Goal: Register for event/course

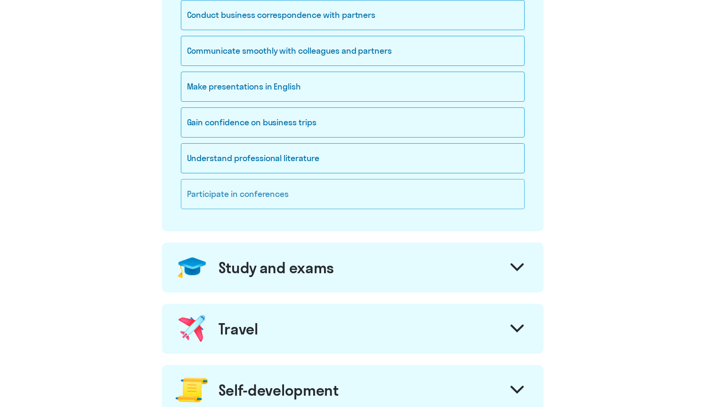
scroll to position [223, 0]
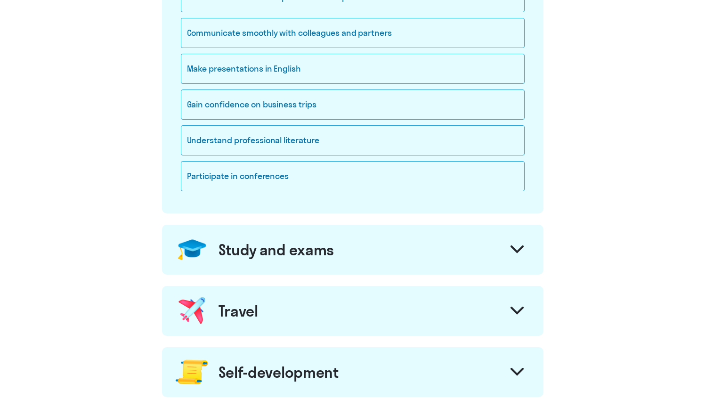
click at [514, 250] on icon at bounding box center [516, 249] width 11 height 6
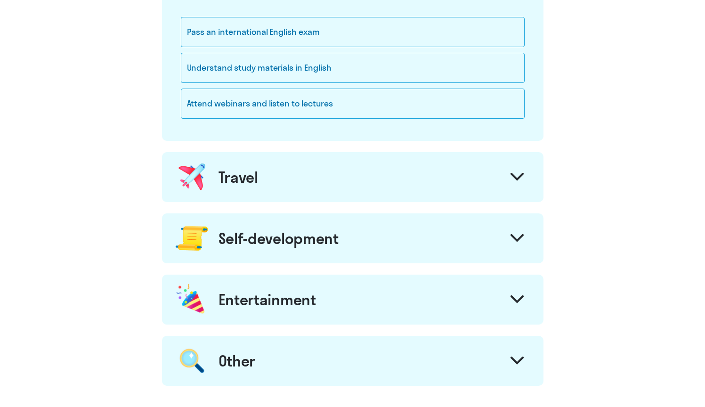
scroll to position [516, 0]
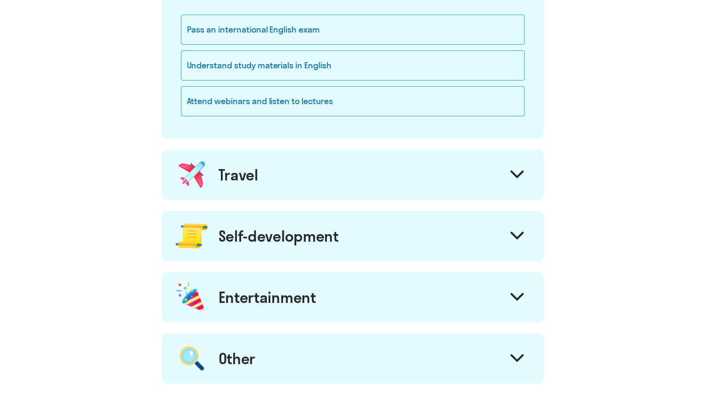
click at [508, 228] on div at bounding box center [517, 237] width 23 height 23
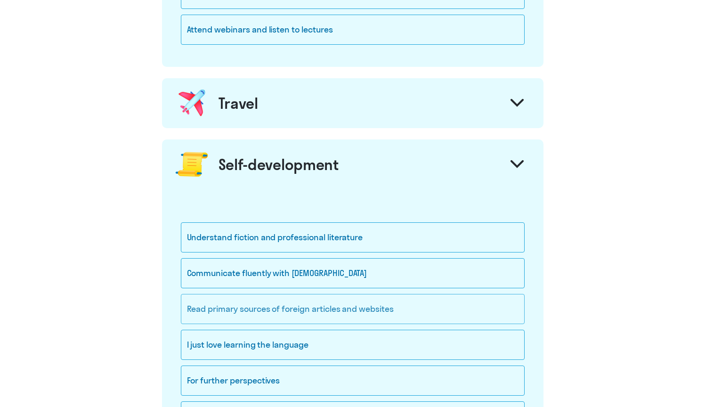
scroll to position [592, 0]
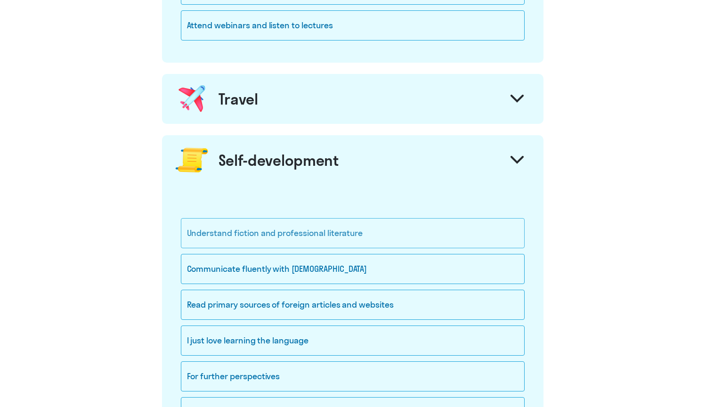
click at [354, 242] on div "Understand fiction and professional literature" at bounding box center [353, 233] width 344 height 30
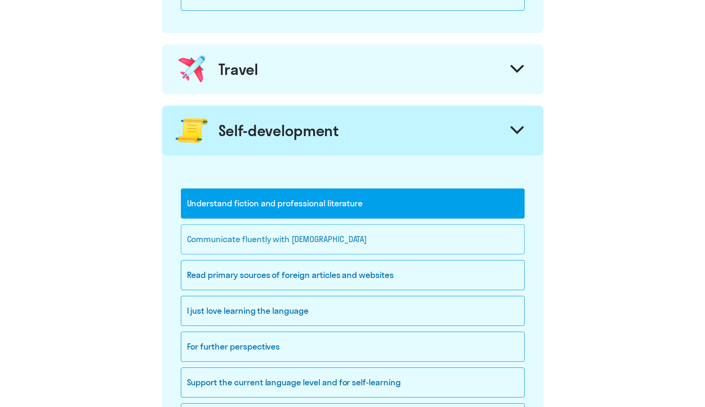
scroll to position [625, 0]
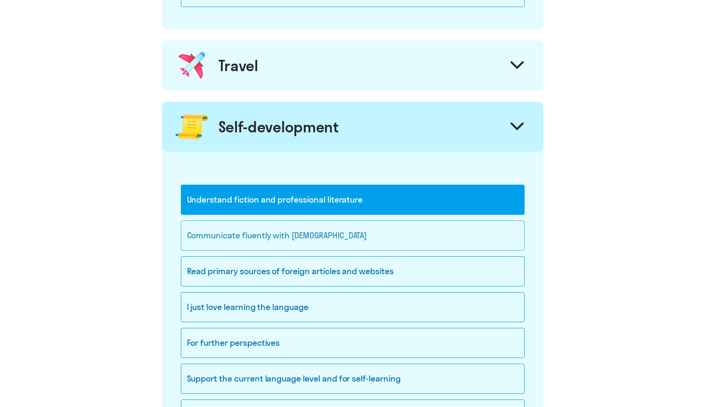
click at [305, 229] on div "Communicate fluently with [DEMOGRAPHIC_DATA]" at bounding box center [353, 235] width 344 height 30
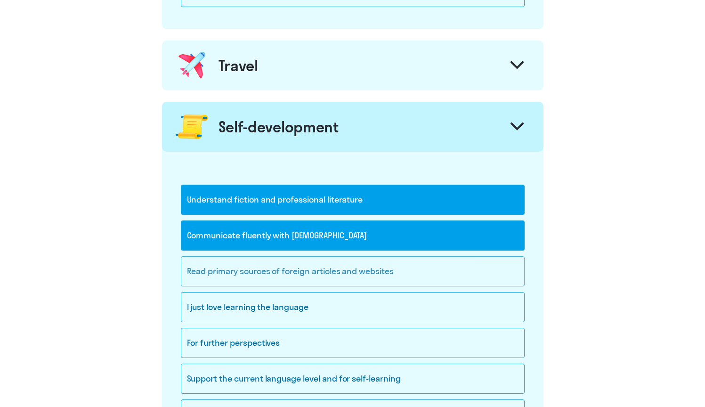
click at [312, 263] on div "Read primary sources of foreign articles and websites" at bounding box center [353, 271] width 344 height 30
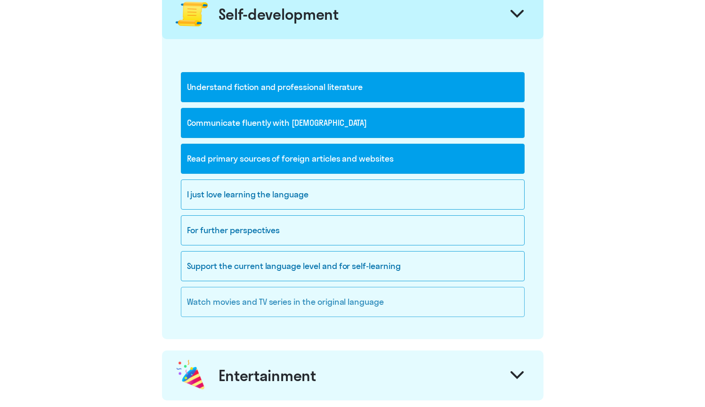
scroll to position [742, 0]
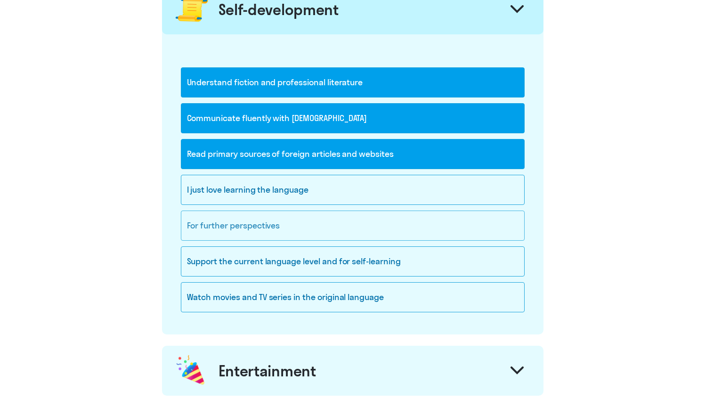
click at [241, 230] on div "For further perspectives" at bounding box center [353, 225] width 344 height 30
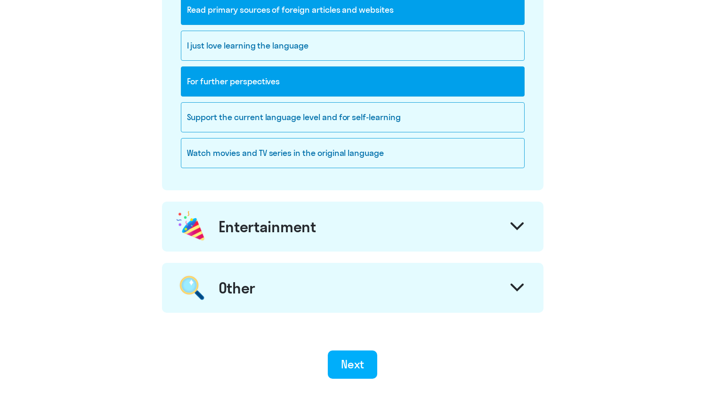
scroll to position [896, 0]
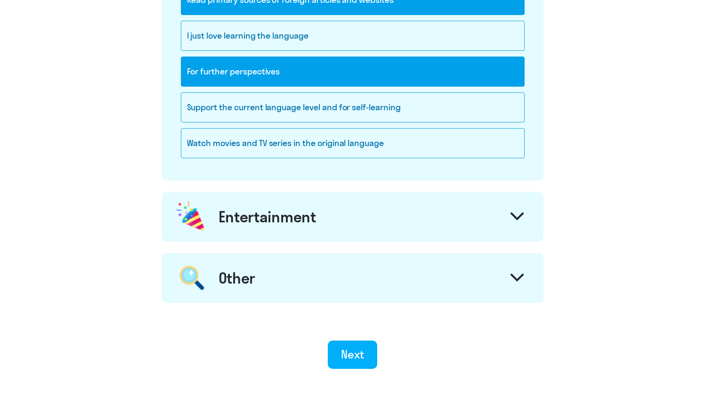
click at [485, 223] on div "Entertainment" at bounding box center [352, 217] width 381 height 50
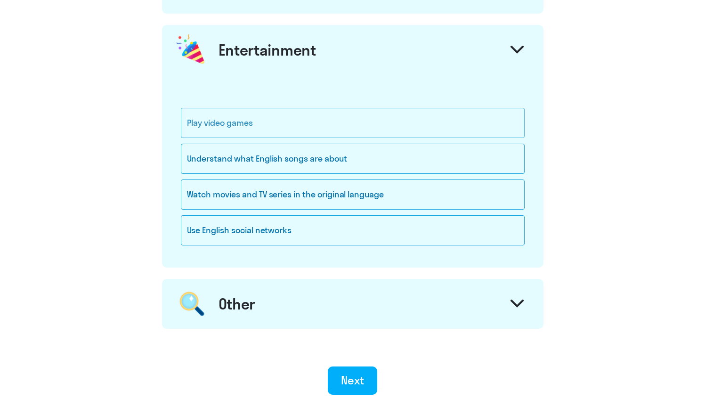
scroll to position [1064, 0]
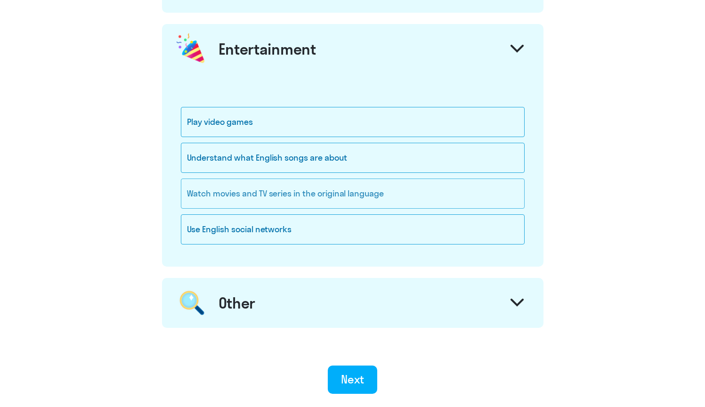
click at [266, 190] on div "Watch movies and TV series in the original language" at bounding box center [353, 193] width 344 height 30
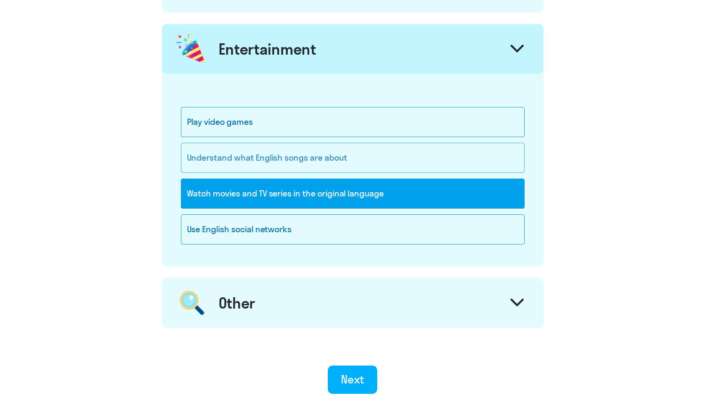
click at [266, 155] on div "Understand what English songs are about" at bounding box center [353, 158] width 344 height 30
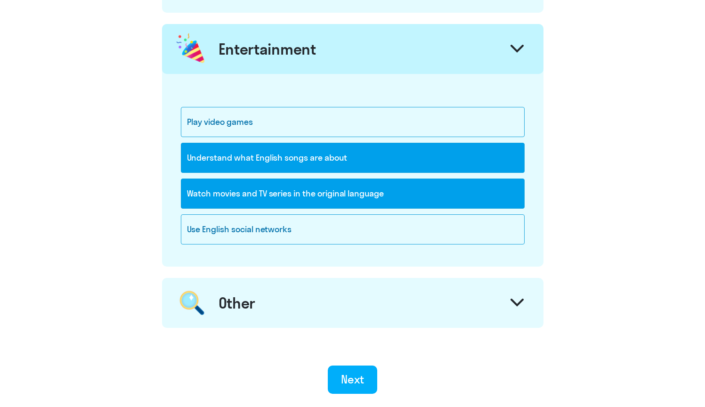
click at [510, 299] on icon at bounding box center [516, 302] width 13 height 8
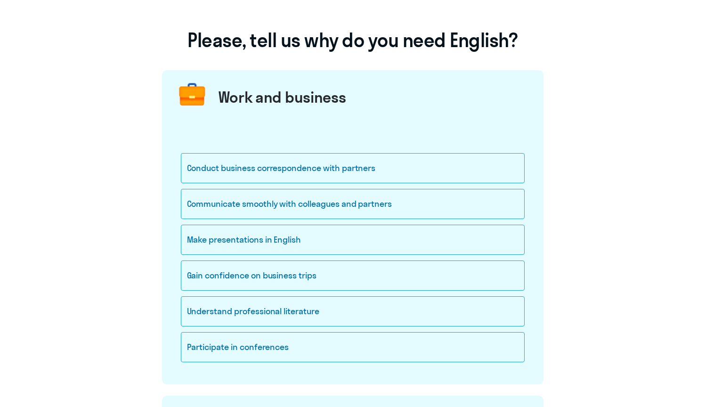
scroll to position [51, 0]
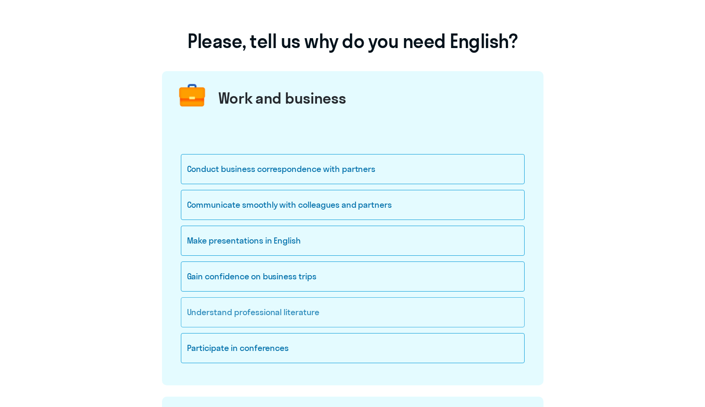
click at [235, 317] on div "Understand professional literature" at bounding box center [353, 312] width 344 height 30
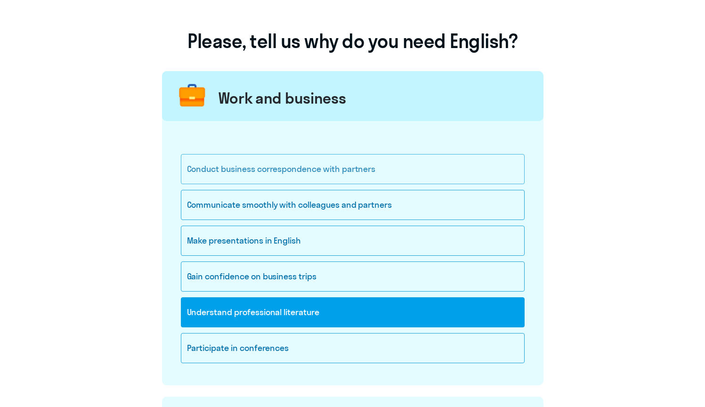
click at [250, 170] on div "Conduct business correspondence with partners" at bounding box center [353, 169] width 344 height 30
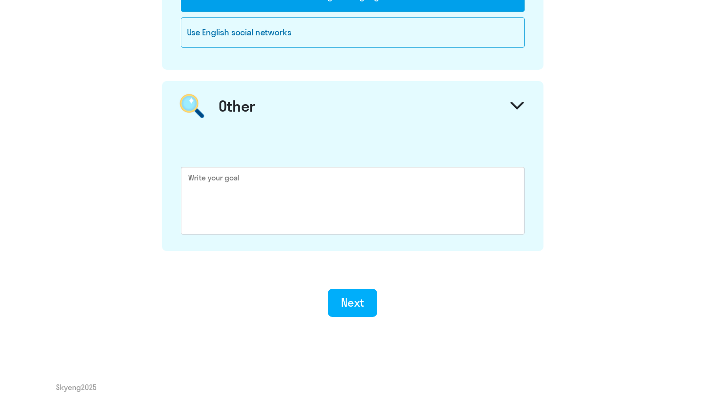
scroll to position [1261, 0]
click at [362, 305] on div "Next" at bounding box center [352, 302] width 23 height 15
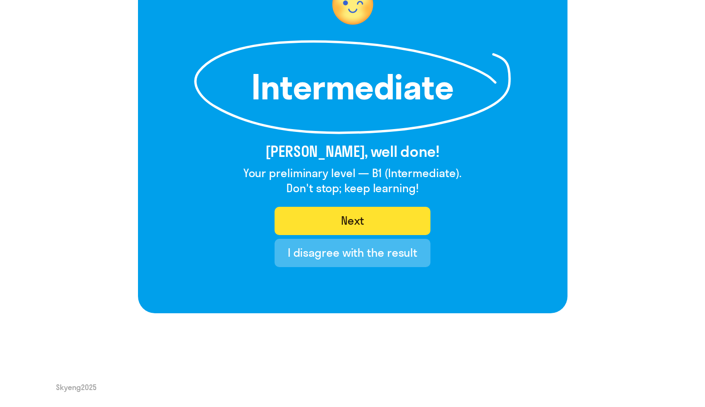
scroll to position [108, 0]
click at [311, 226] on button "Next" at bounding box center [352, 221] width 156 height 28
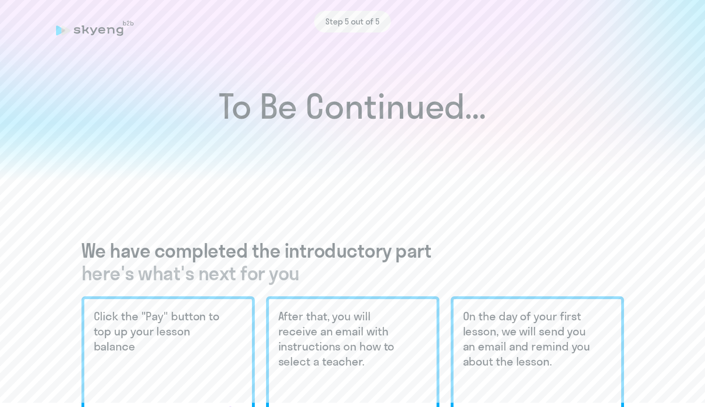
click at [116, 31] on div "Step 5 out of 5" at bounding box center [352, 22] width 593 height 22
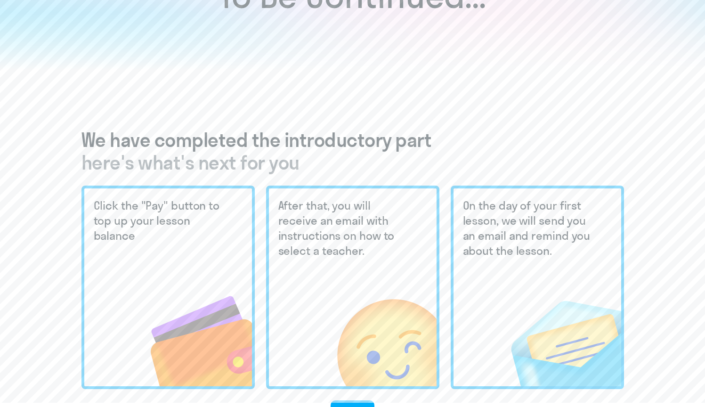
click at [159, 341] on img at bounding box center [182, 322] width 137 height 127
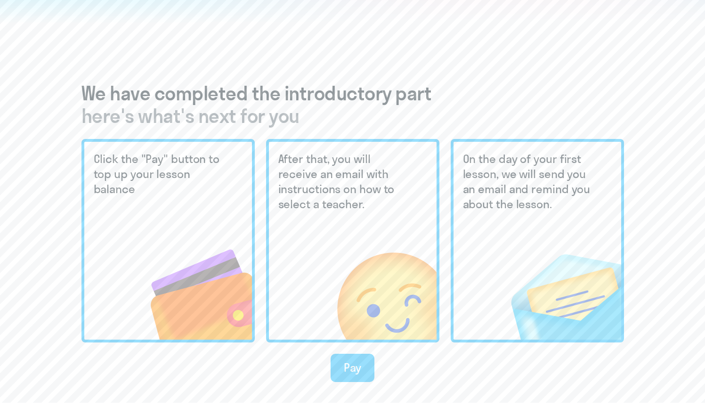
scroll to position [169, 0]
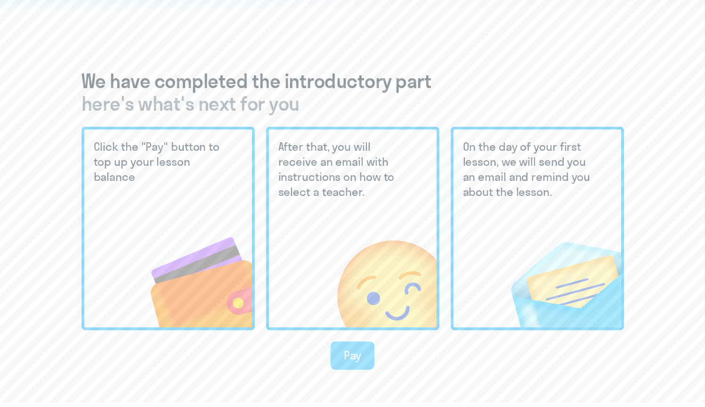
click at [345, 358] on div "Pay" at bounding box center [353, 354] width 18 height 15
